Goal: Task Accomplishment & Management: Manage account settings

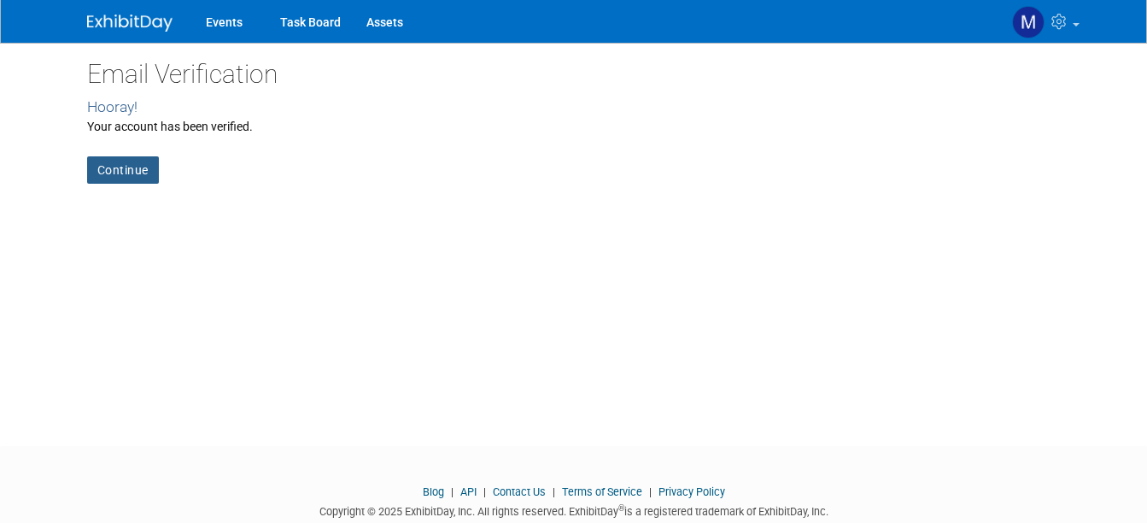
click at [108, 166] on link "Continue" at bounding box center [123, 169] width 72 height 27
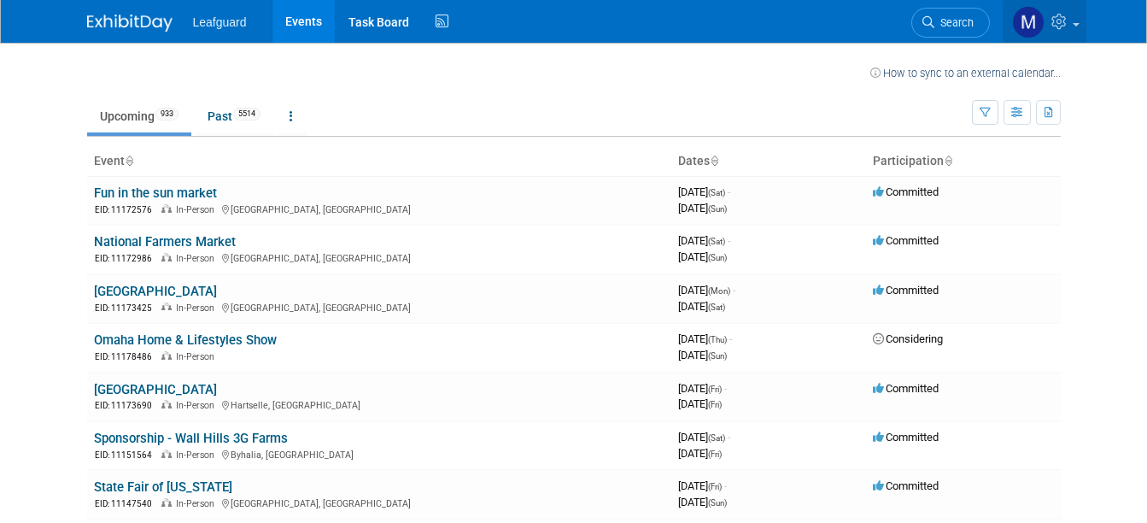
click at [1086, 21] on link at bounding box center [1045, 21] width 84 height 43
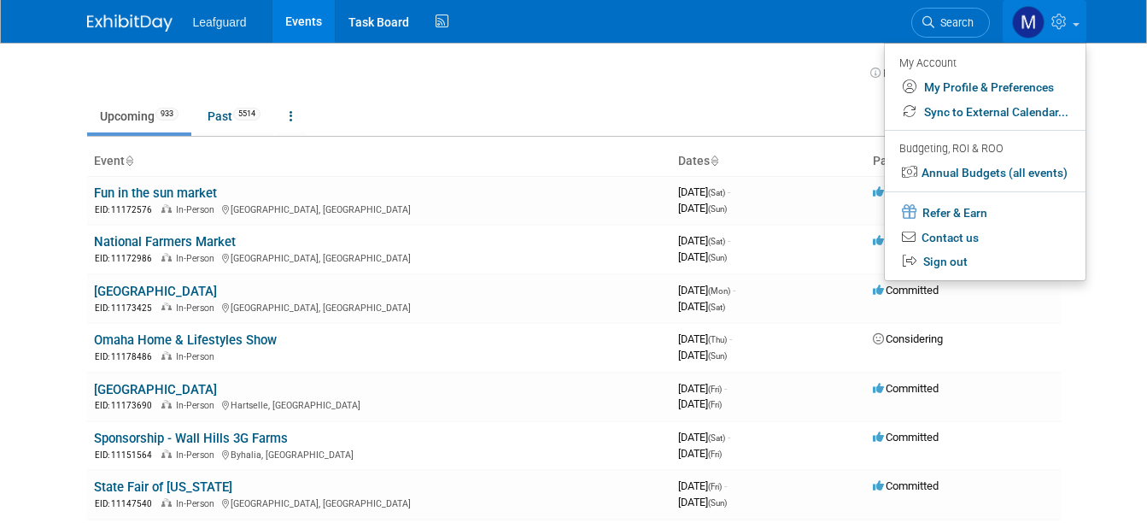
click at [420, 96] on td "Upcoming 933 Past 5514 All Events 6447 Past and Upcoming Grouped Annually Event…" at bounding box center [529, 109] width 885 height 56
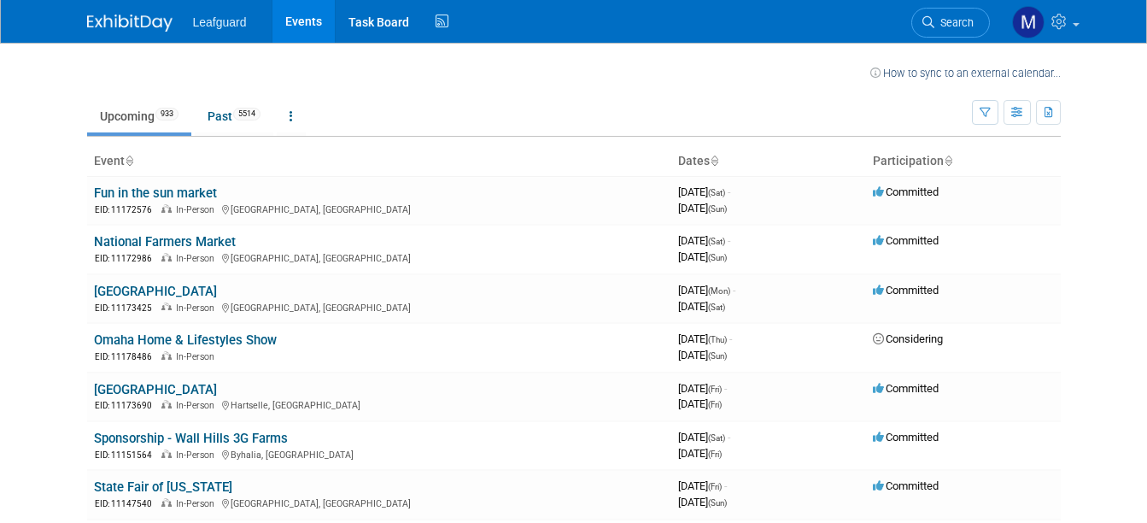
drag, startPoint x: 1076, startPoint y: 0, endPoint x: 579, endPoint y: 102, distance: 507.4
click at [579, 102] on ul "Upcoming 933 Past 5514 All Events 6447 Past and Upcoming Grouped Annually Event…" at bounding box center [529, 117] width 885 height 38
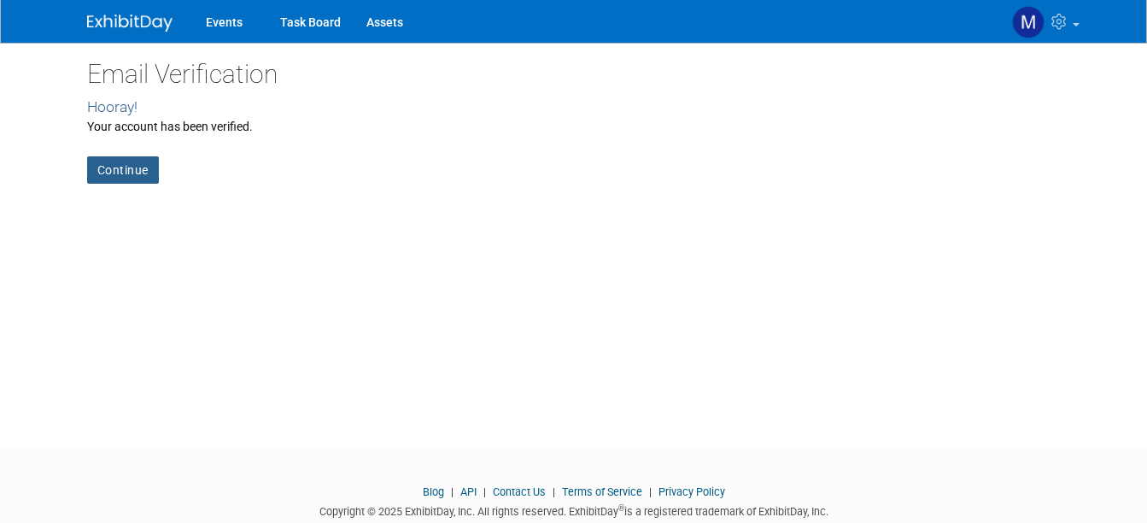
click at [110, 167] on link "Continue" at bounding box center [123, 169] width 72 height 27
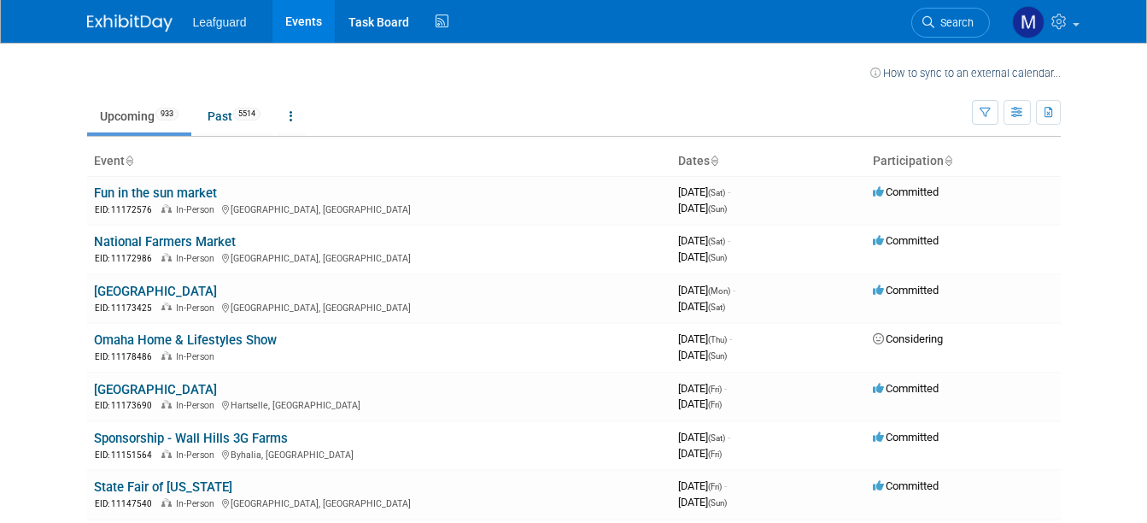
click at [562, 98] on ul "Upcoming 933 Past 5514 All Events 6447 Past and Upcoming Grouped Annually Event…" at bounding box center [529, 117] width 885 height 38
